Goal: Task Accomplishment & Management: Manage account settings

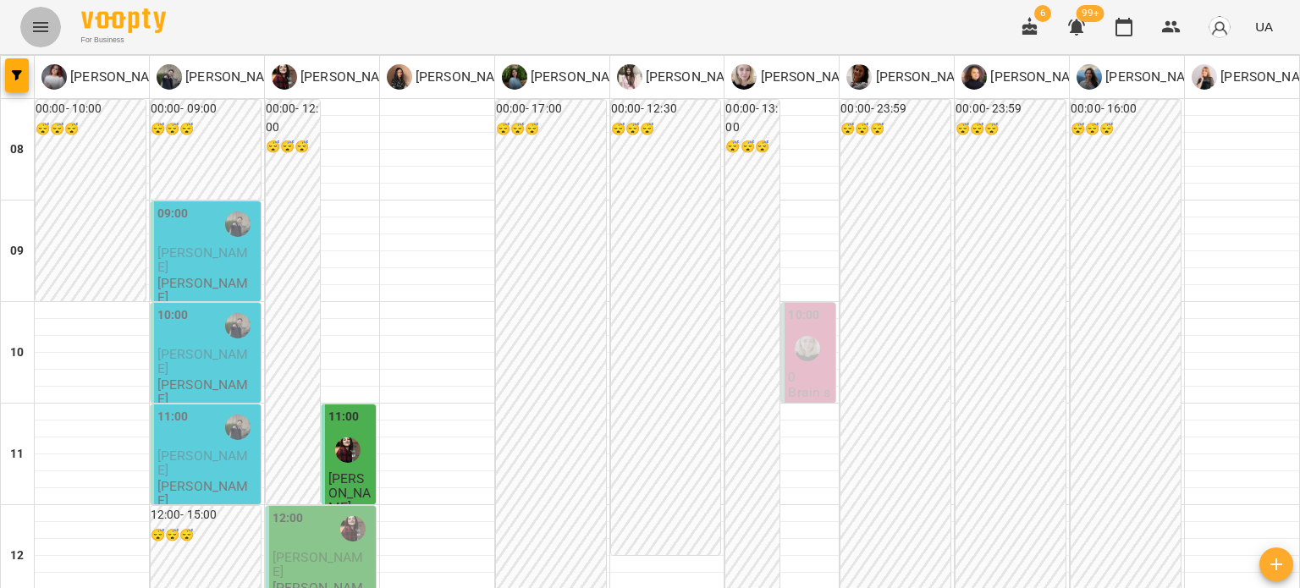
click at [37, 33] on icon "Menu" at bounding box center [40, 27] width 20 height 20
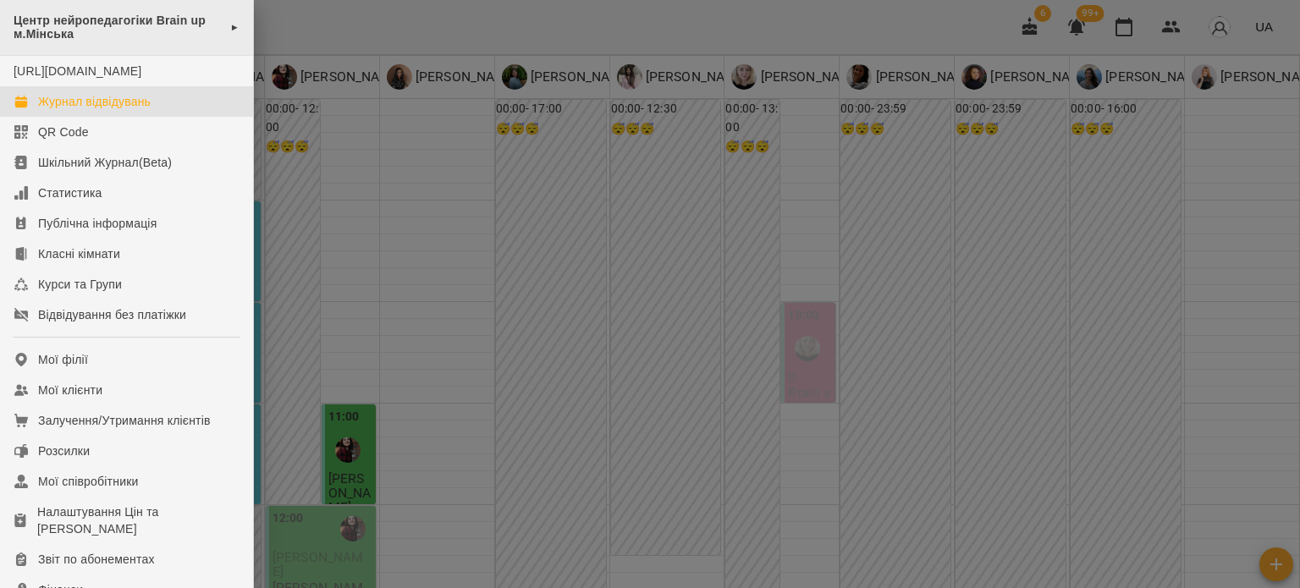
click at [220, 23] on div "Центр нейропедагогіки Brain up м.Мінська ►" at bounding box center [126, 28] width 253 height 56
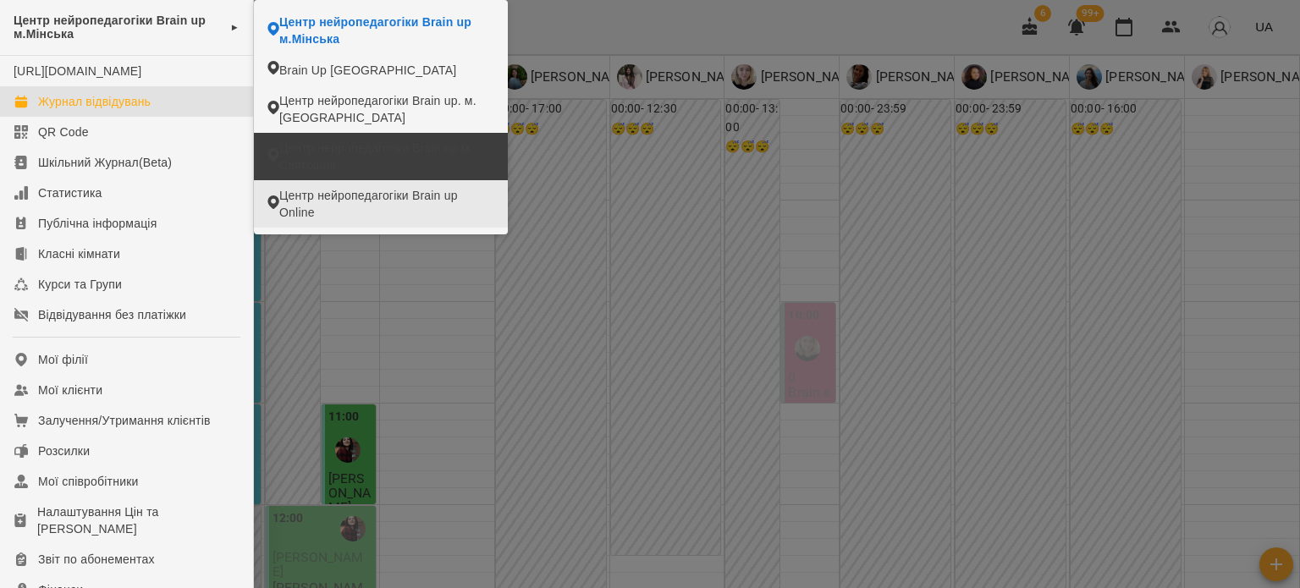
click at [373, 158] on span "Центр нейропедагогіки Brain up м. Святошин" at bounding box center [386, 157] width 215 height 34
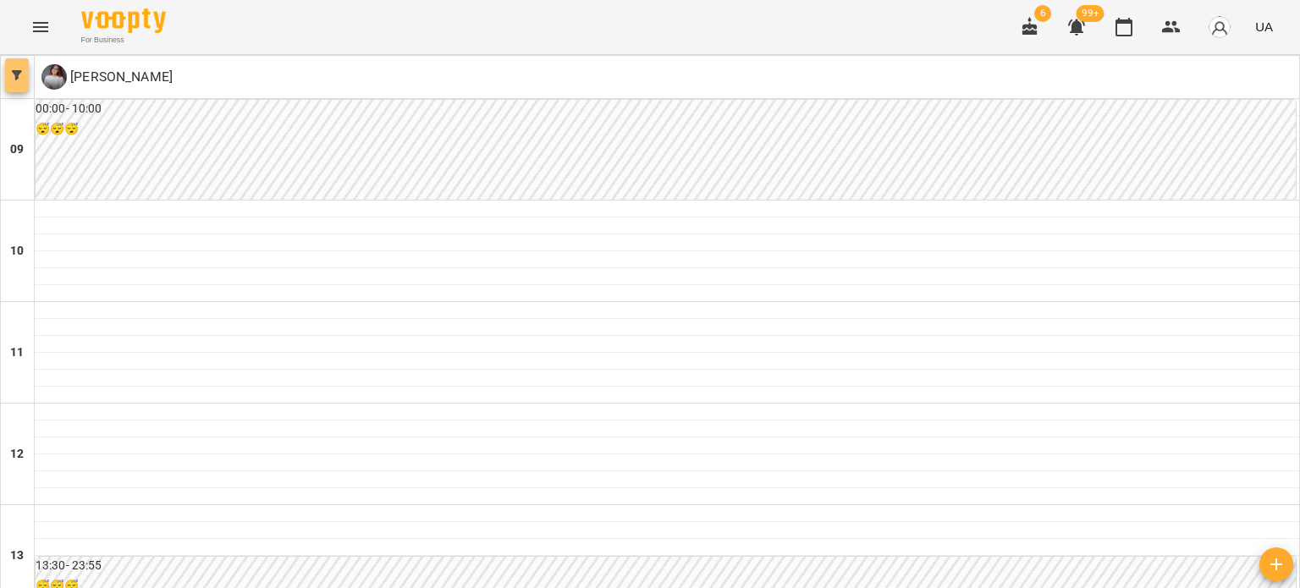
click at [17, 84] on button "button" at bounding box center [17, 75] width 24 height 34
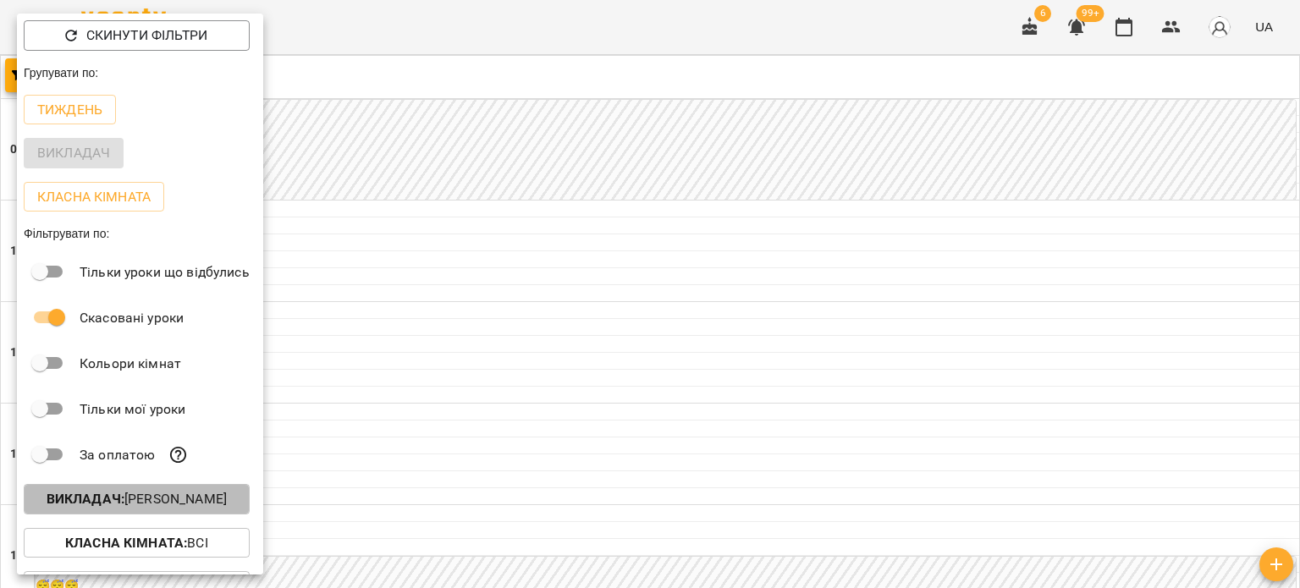
click at [153, 499] on p "Викладач : [PERSON_NAME]" at bounding box center [137, 499] width 180 height 20
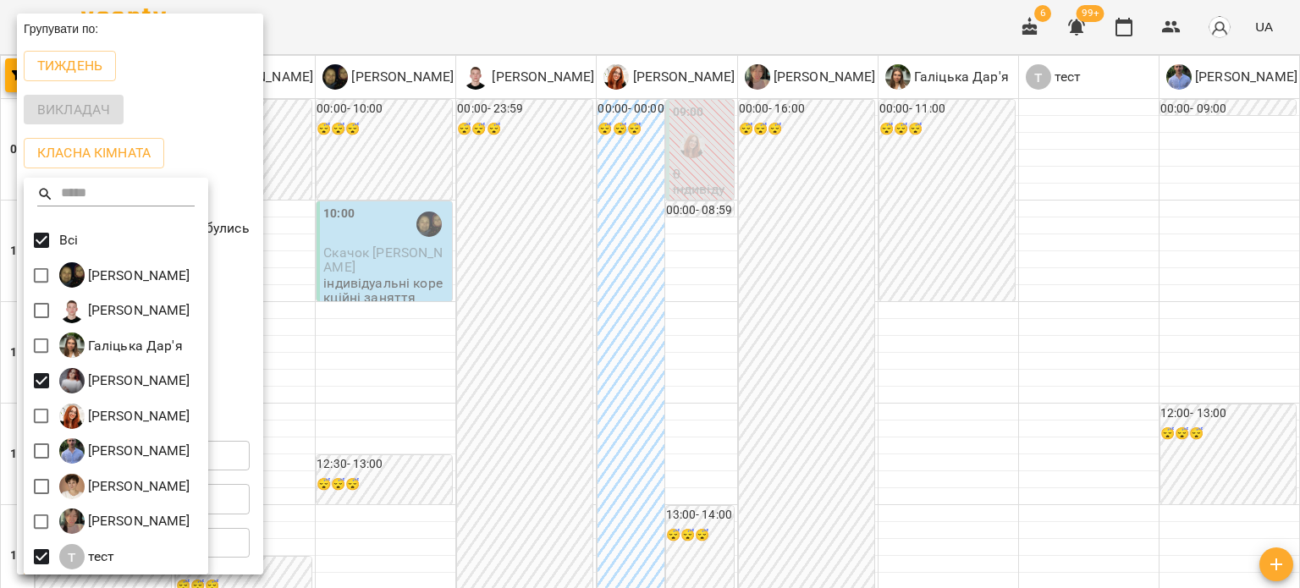
click at [342, 340] on div at bounding box center [650, 294] width 1300 height 588
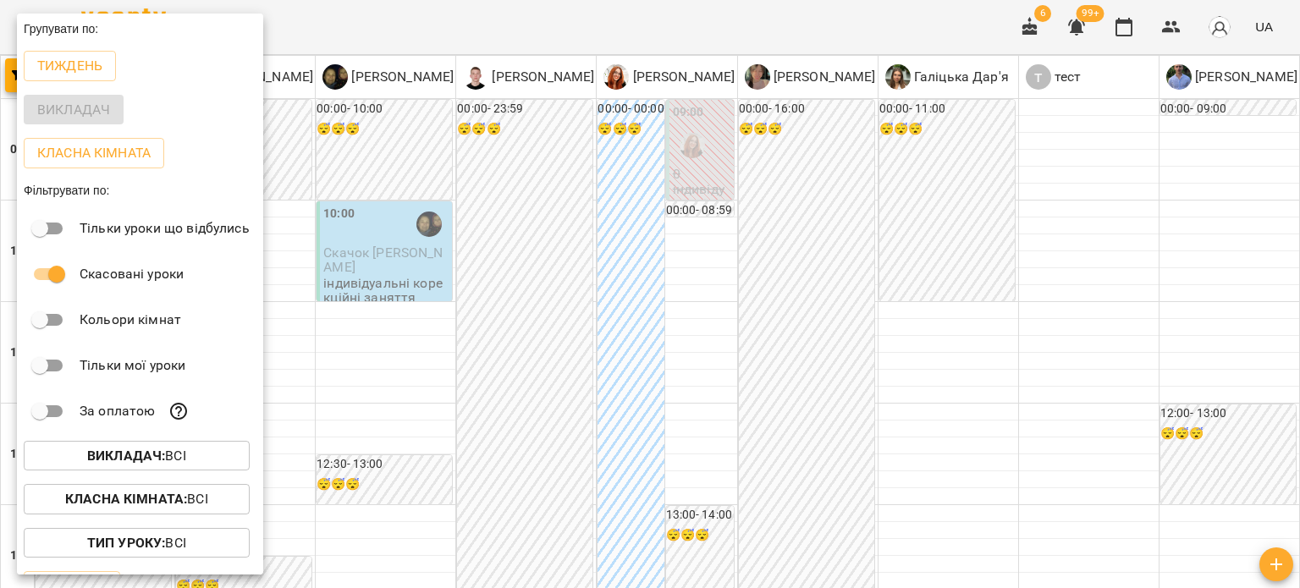
click at [342, 340] on div at bounding box center [650, 294] width 1300 height 588
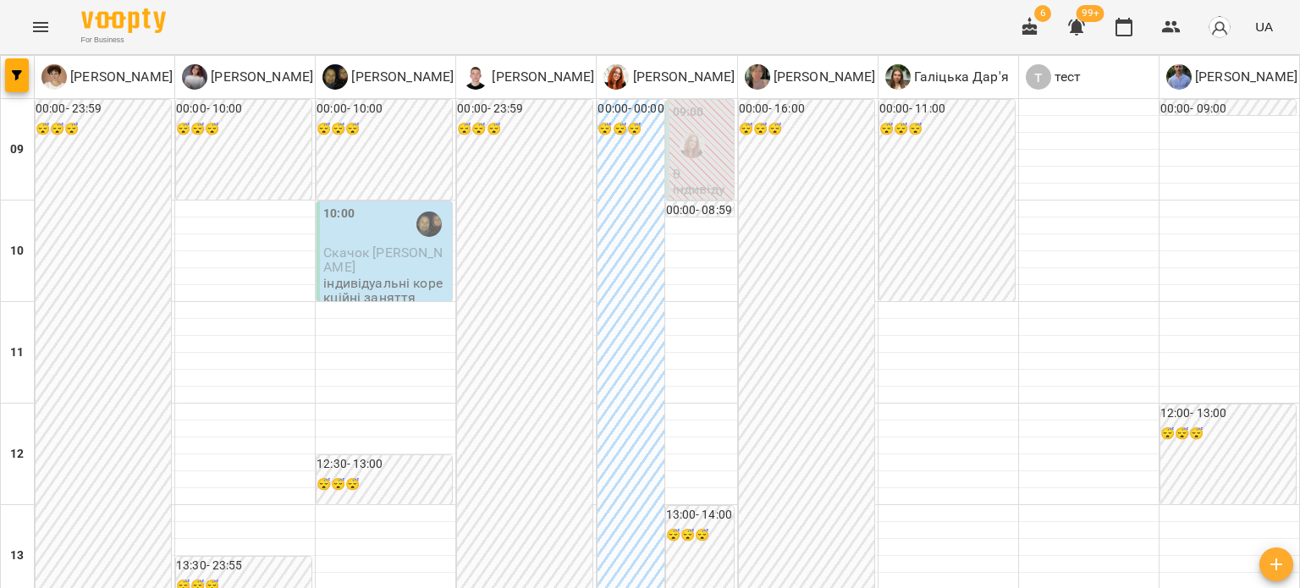
click at [426, 271] on p "Скачок [PERSON_NAME]" at bounding box center [385, 260] width 125 height 30
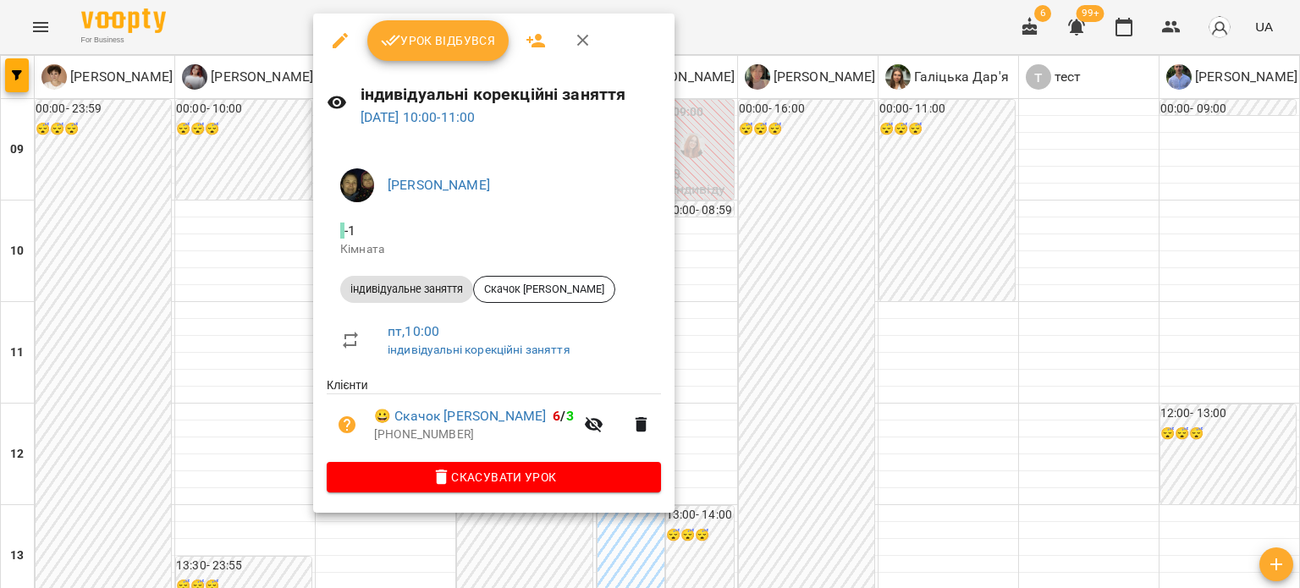
click at [574, 38] on icon "button" at bounding box center [583, 40] width 20 height 20
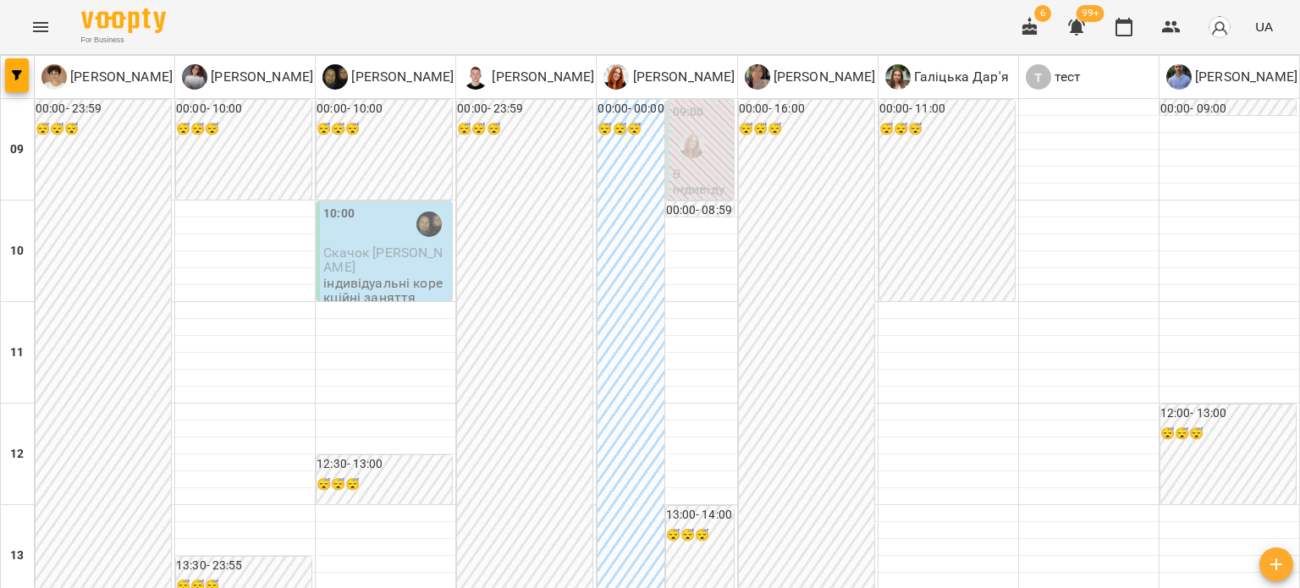
click at [33, 33] on icon "Menu" at bounding box center [40, 27] width 20 height 20
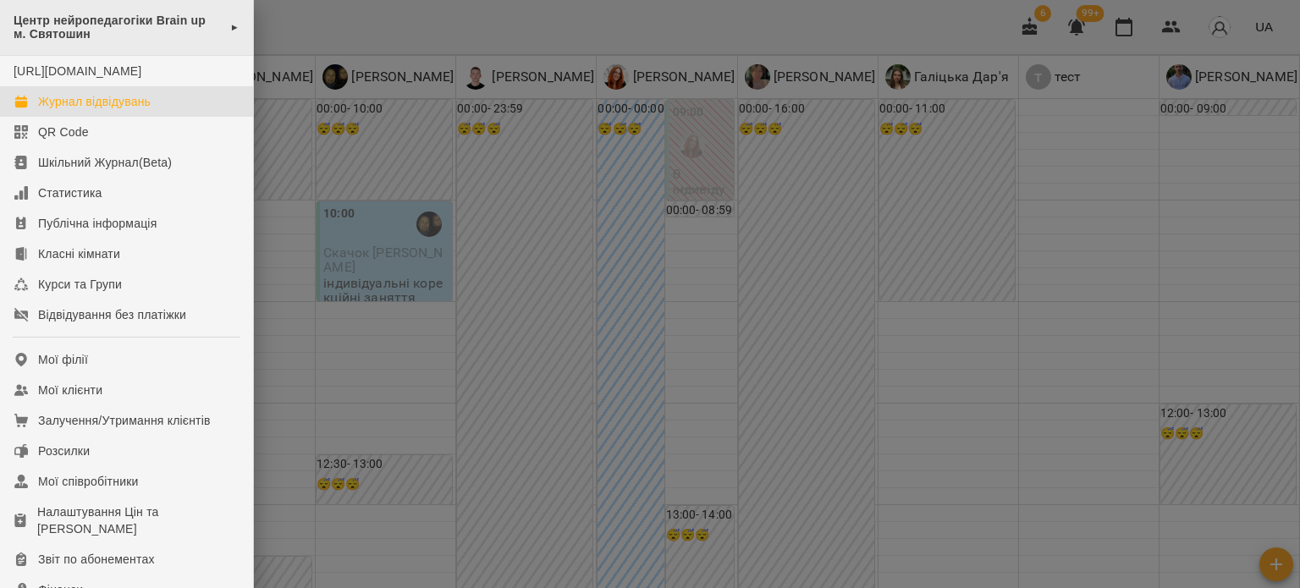
click at [214, 32] on span "Центр нейропедагогіки Brain up м. Святошин" at bounding box center [118, 28] width 208 height 28
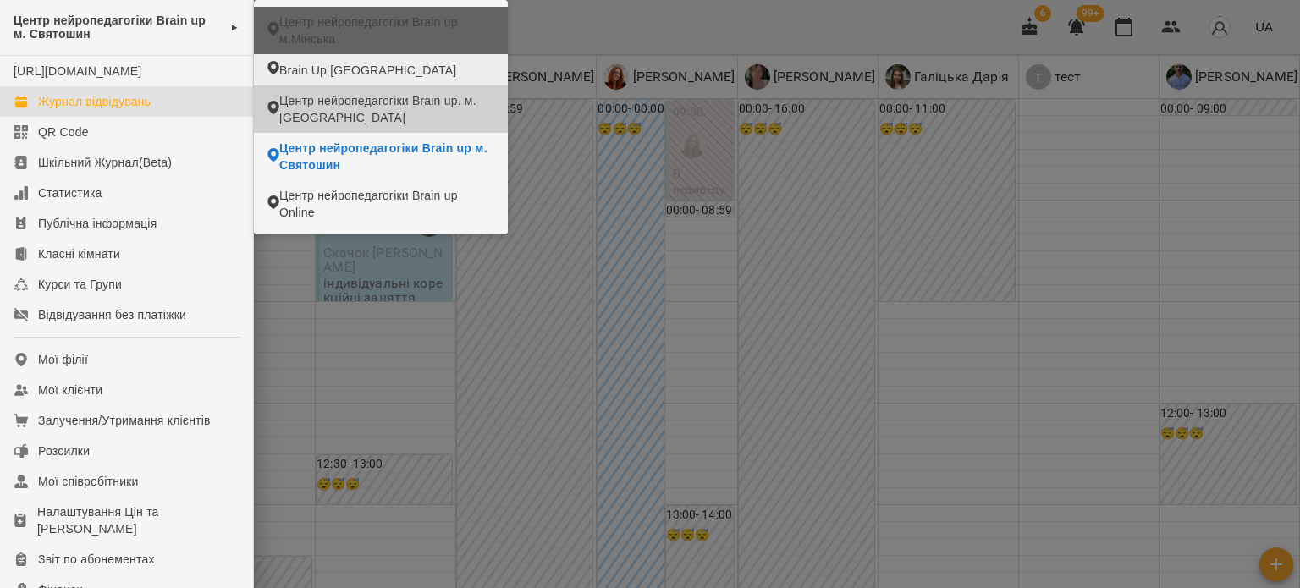
click at [367, 40] on span "Центр нейропедагогіки Brain up м.Мінська" at bounding box center [386, 31] width 215 height 34
